Goal: Information Seeking & Learning: Learn about a topic

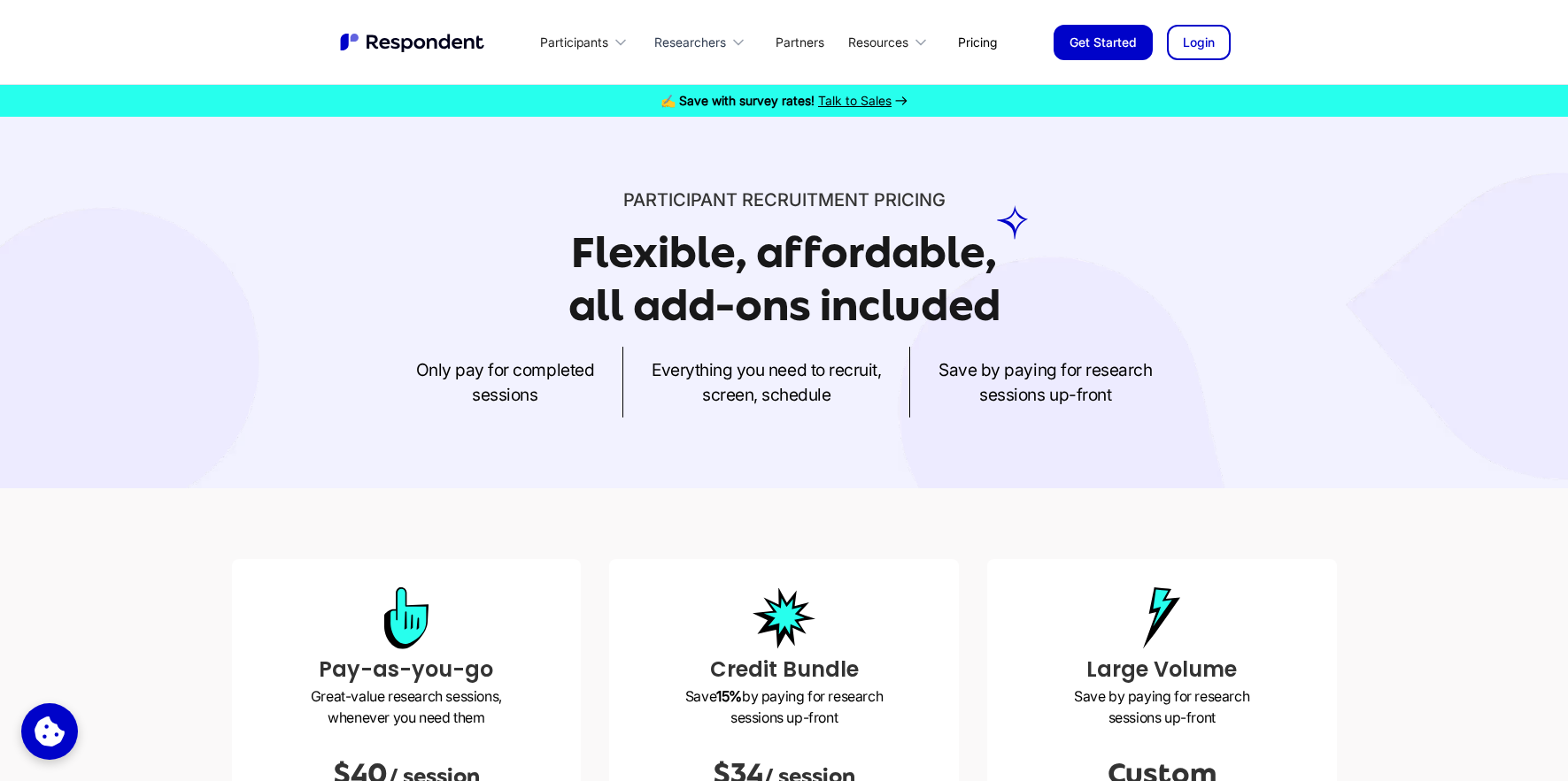
click at [699, 42] on div "Researchers" at bounding box center [690, 43] width 71 height 18
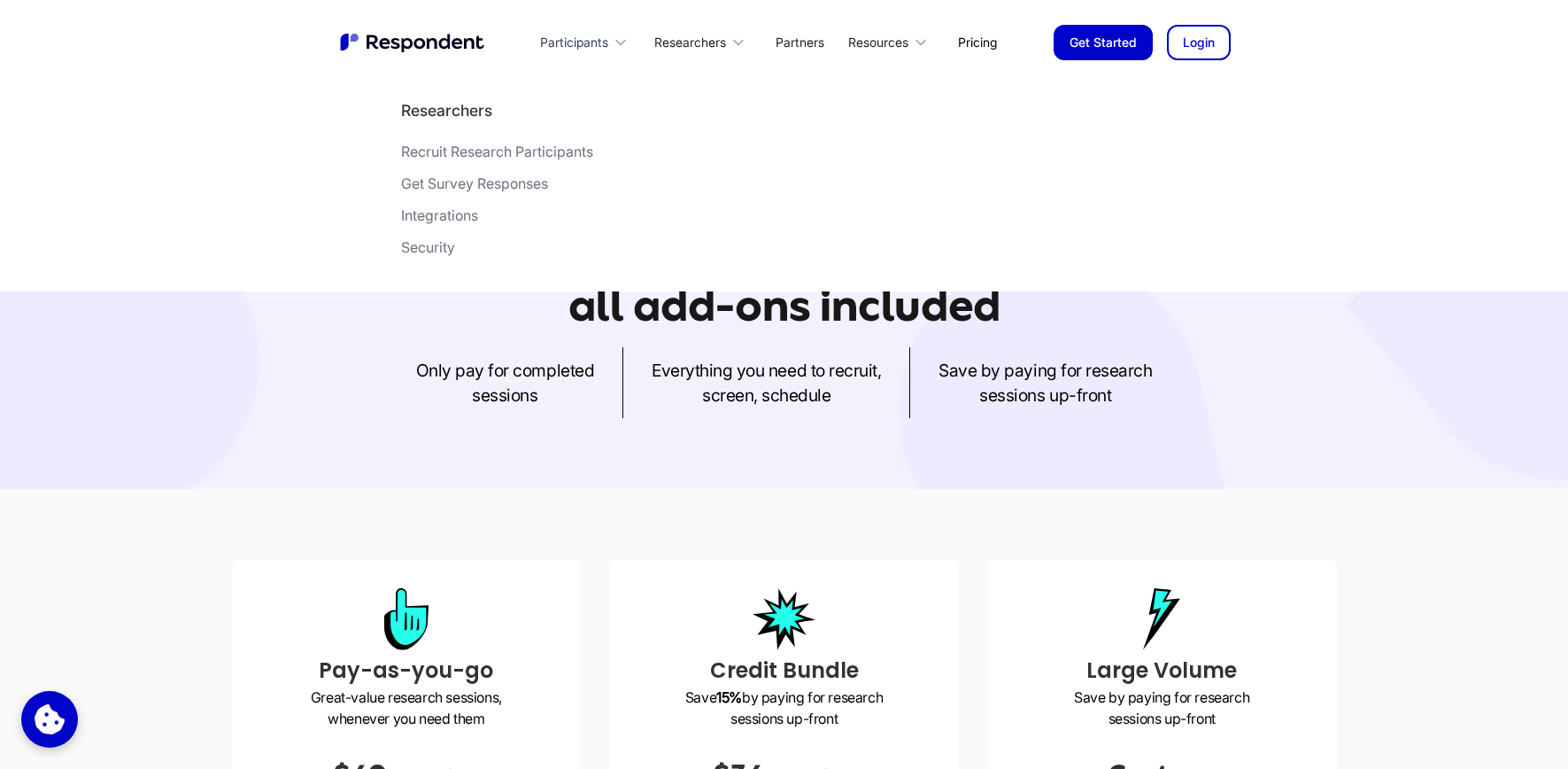
click at [572, 45] on div "Participants" at bounding box center [574, 43] width 69 height 18
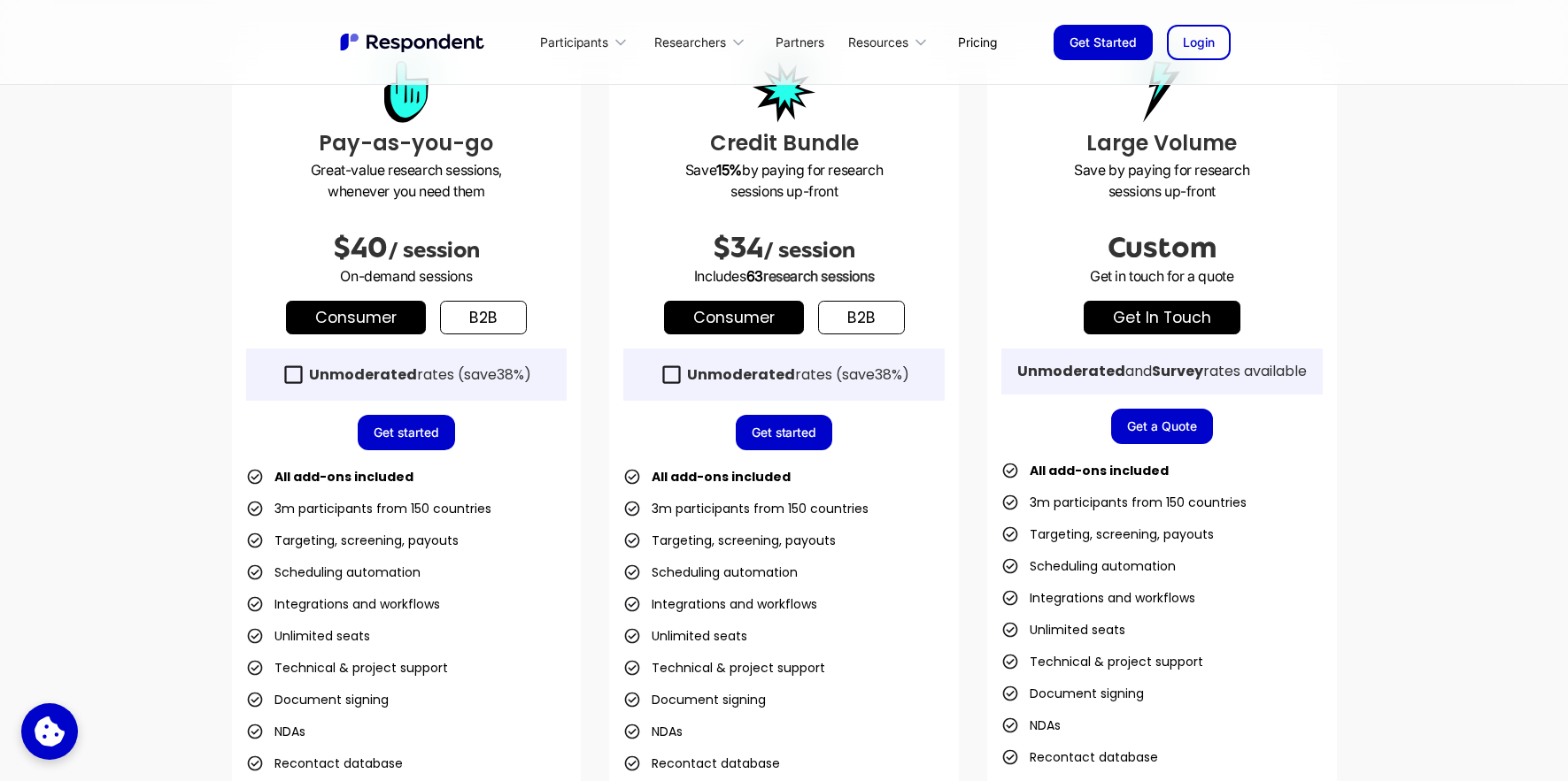
scroll to position [501, 0]
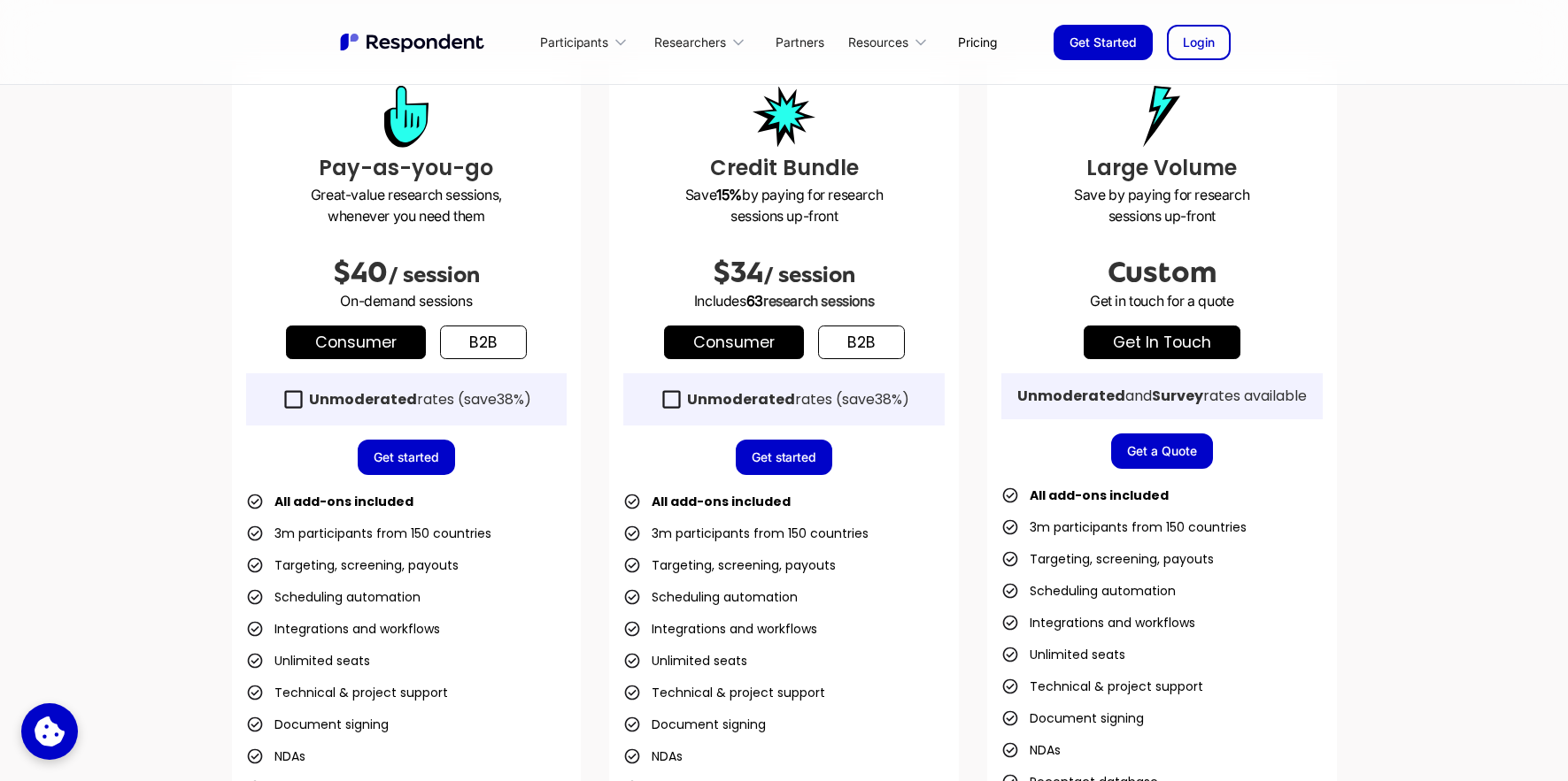
click at [494, 338] on link "b2b" at bounding box center [483, 343] width 86 height 34
click at [396, 345] on link "Consumer" at bounding box center [355, 343] width 140 height 34
click at [470, 347] on link "b2b" at bounding box center [483, 343] width 86 height 34
click at [851, 342] on link "b2b" at bounding box center [861, 343] width 86 height 34
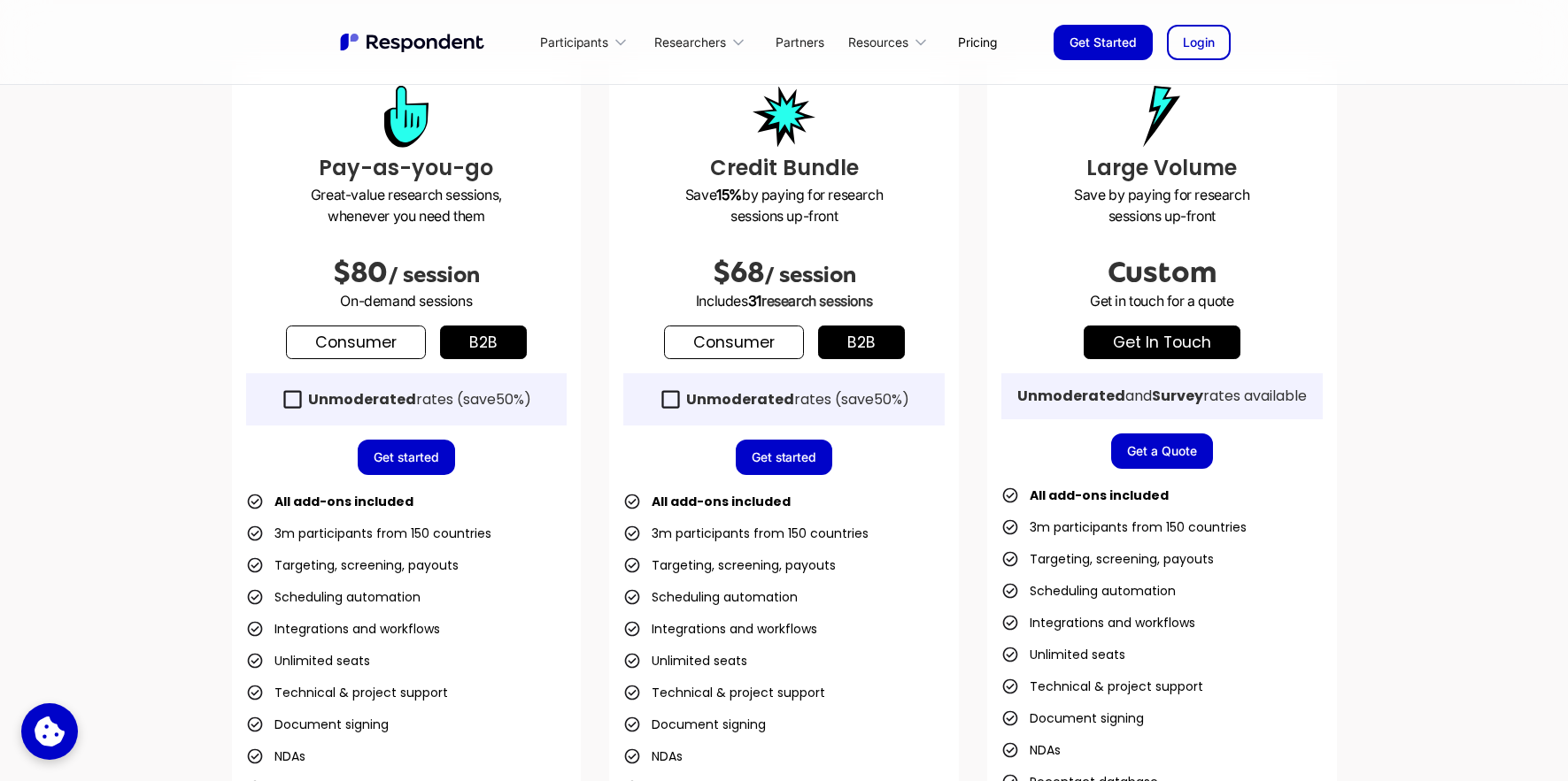
click at [286, 397] on icon at bounding box center [292, 399] width 24 height 24
click at [292, 400] on icon at bounding box center [293, 399] width 18 height 18
click at [674, 403] on icon at bounding box center [670, 399] width 24 height 24
click at [671, 401] on icon at bounding box center [670, 399] width 18 height 18
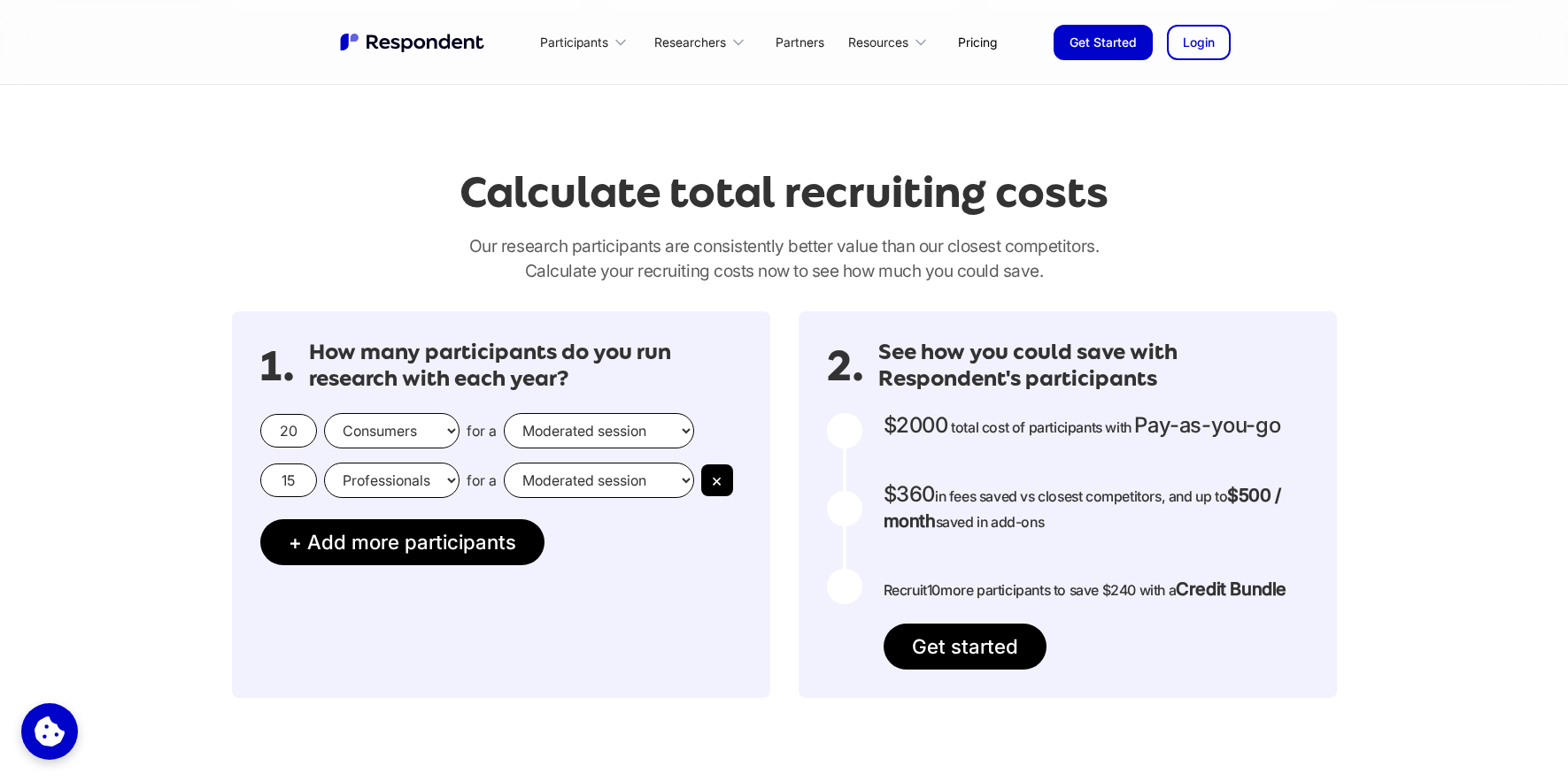
scroll to position [1383, 0]
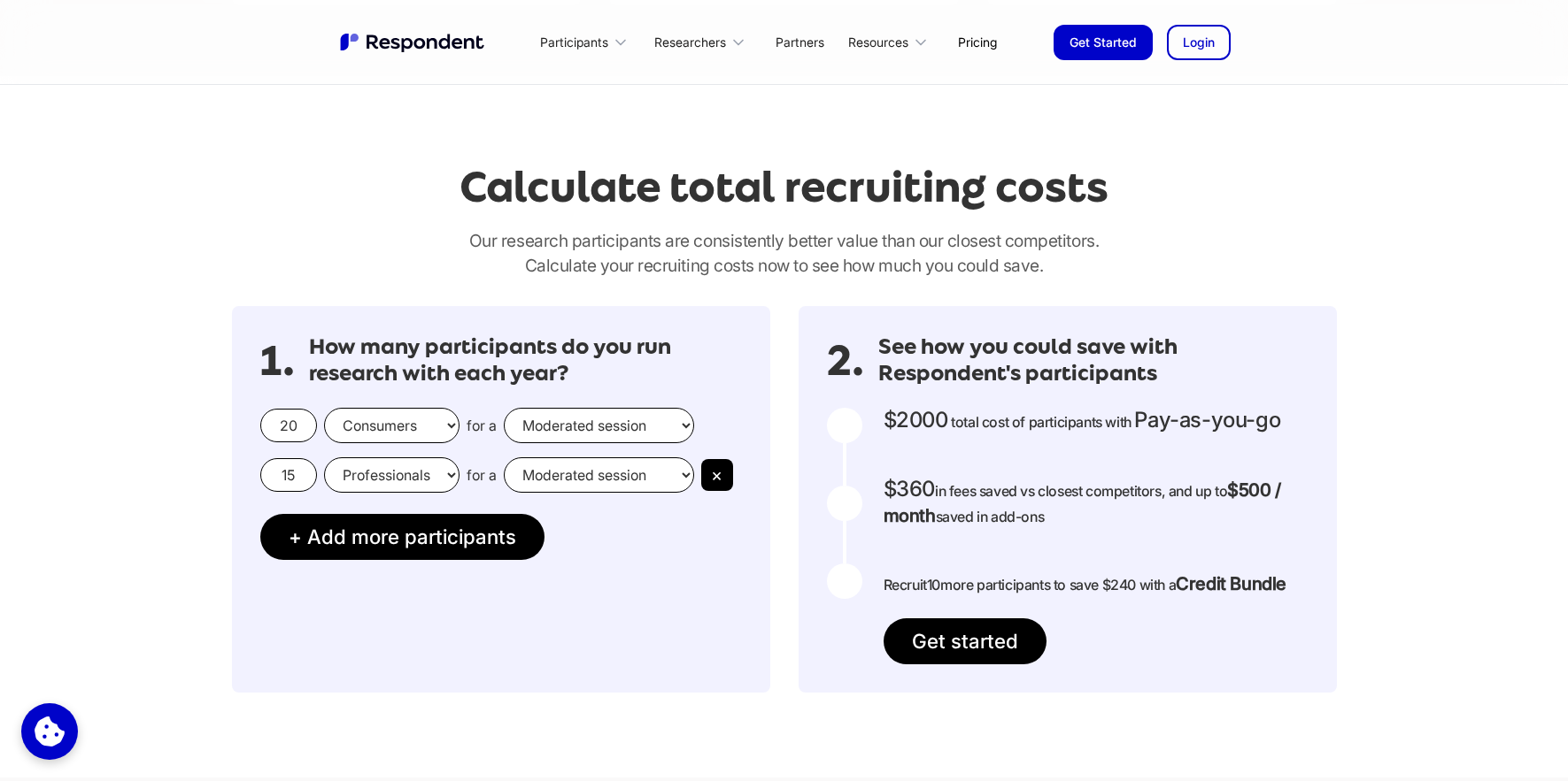
click at [564, 424] on select "Moderated session Unmoderated session" at bounding box center [599, 426] width 191 height 36
click at [503, 408] on select "Moderated session Unmoderated session" at bounding box center [599, 426] width 191 height 36
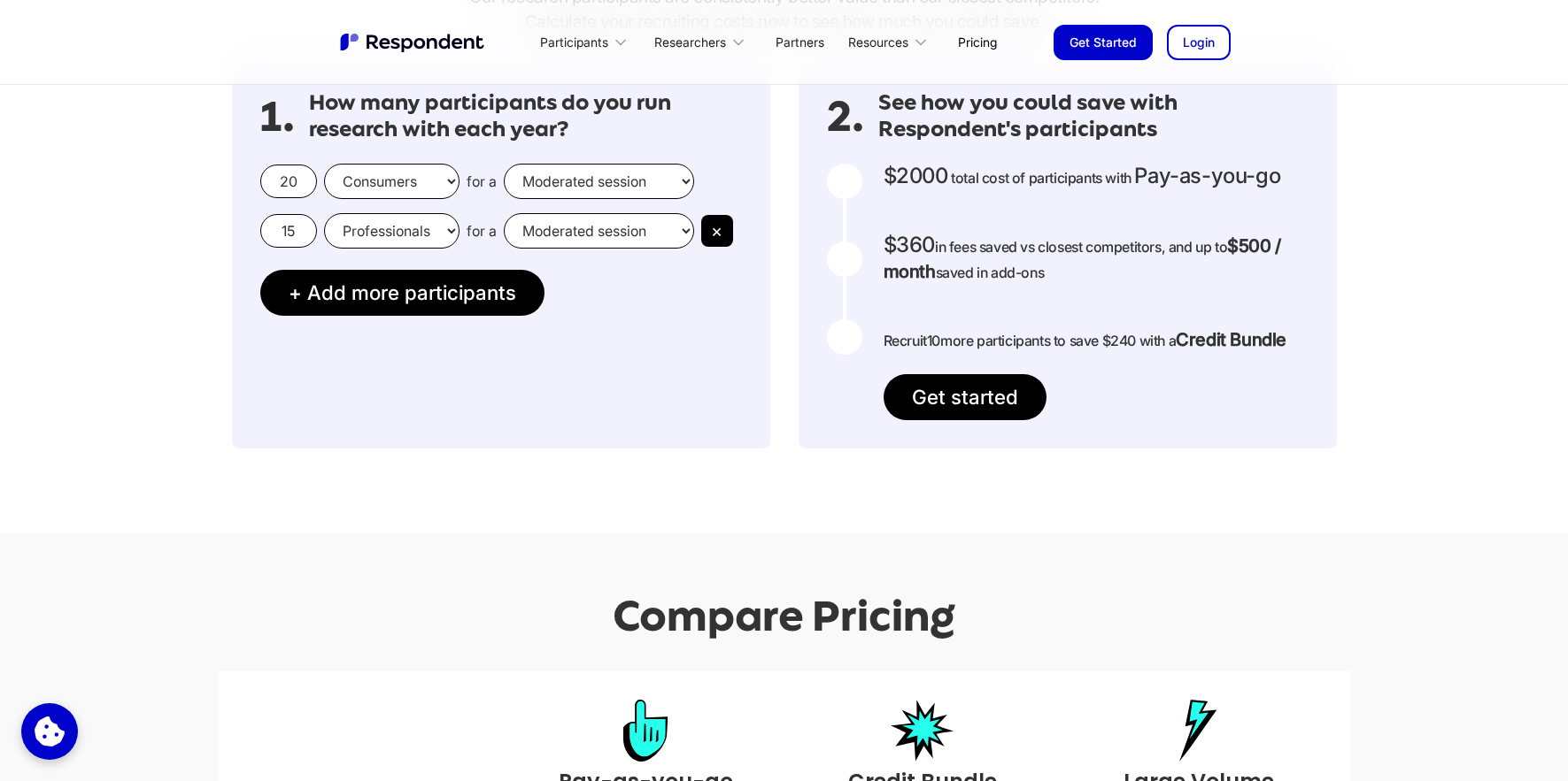
scroll to position [1922, 0]
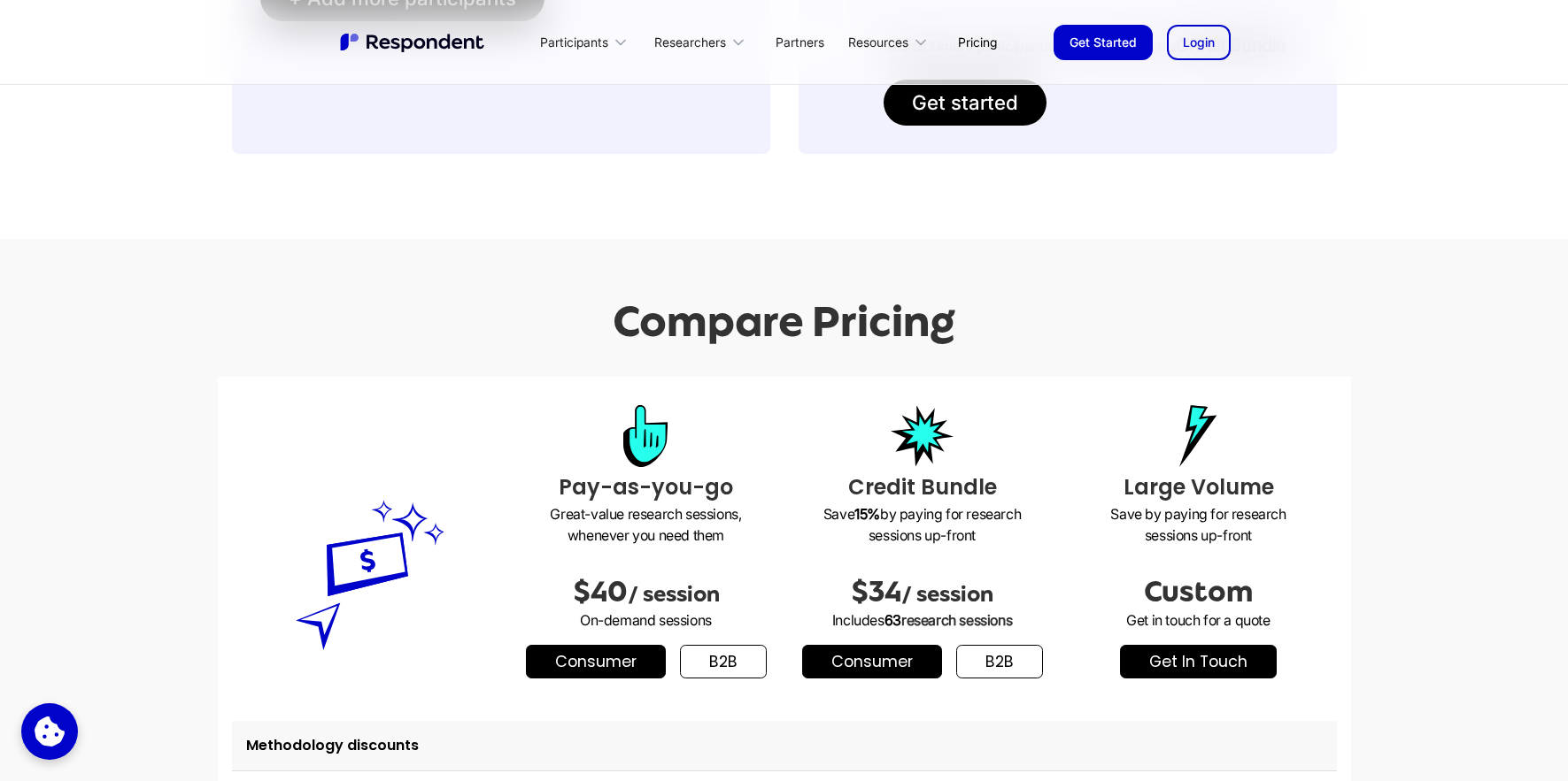
click at [722, 670] on link "b2b" at bounding box center [723, 662] width 86 height 34
click at [1001, 669] on link "b2b" at bounding box center [999, 662] width 86 height 34
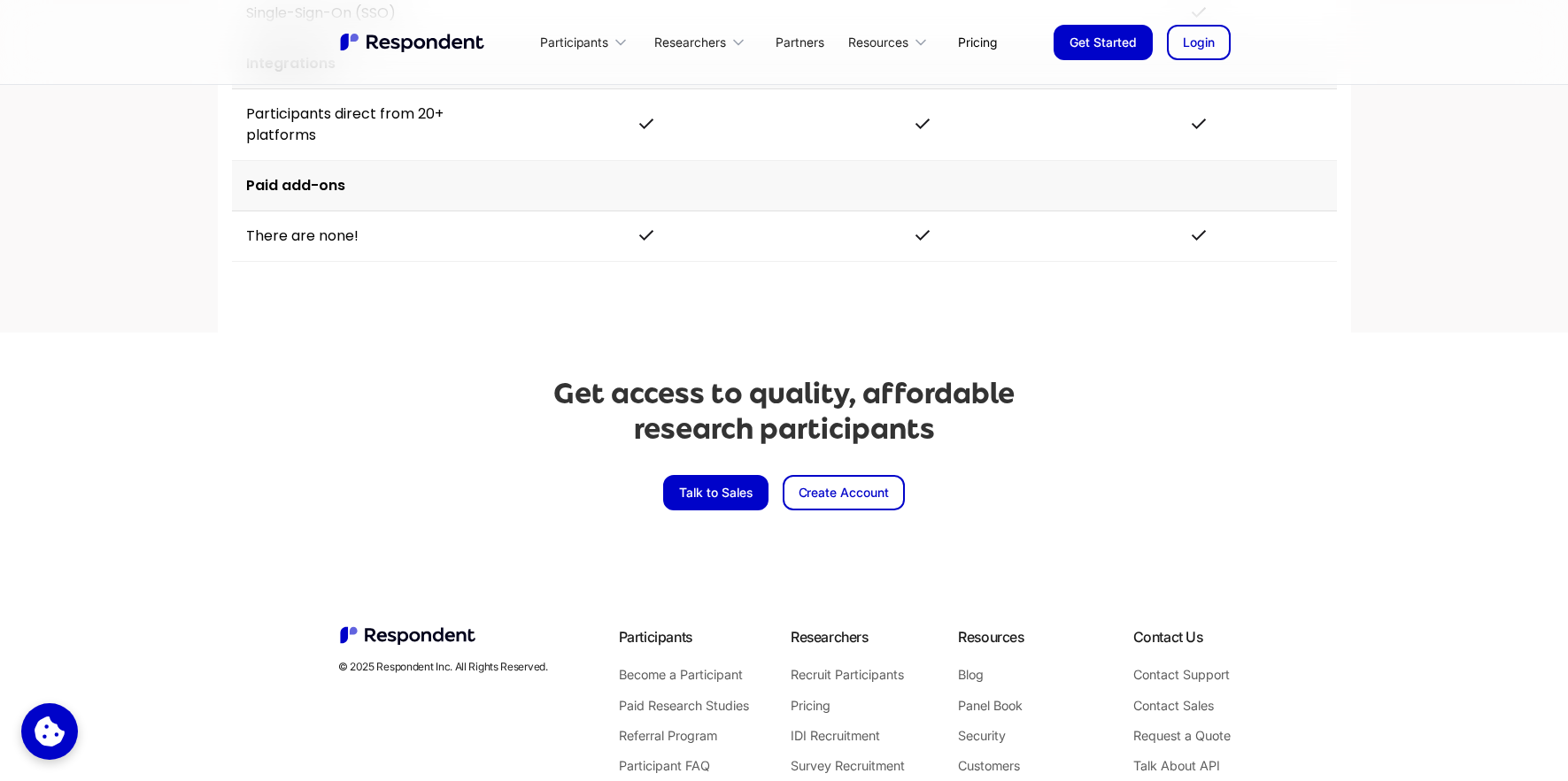
scroll to position [3913, 0]
